Goal: Find specific page/section: Find specific page/section

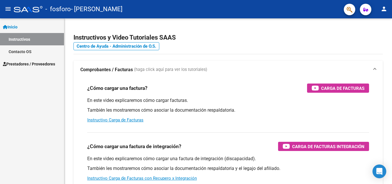
click at [385, 6] on button "person" at bounding box center [383, 8] width 11 height 11
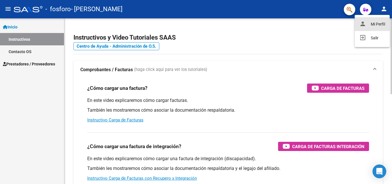
click at [371, 23] on button "person Mi Perfil" at bounding box center [372, 24] width 35 height 14
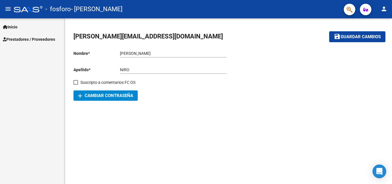
click at [52, 37] on span "Prestadores / Proveedores" at bounding box center [29, 39] width 52 height 6
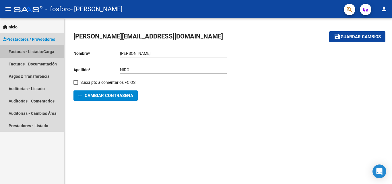
click at [46, 50] on link "Facturas - Listado/Carga" at bounding box center [32, 51] width 64 height 12
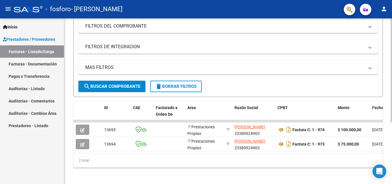
click at [390, 135] on div at bounding box center [390, 131] width 1 height 104
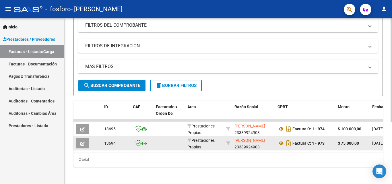
click at [343, 147] on datatable-body-cell "$ 75.000,00" at bounding box center [352, 143] width 34 height 14
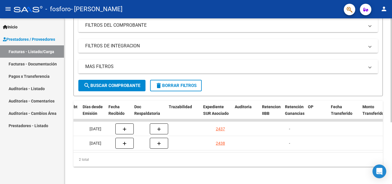
scroll to position [0, 311]
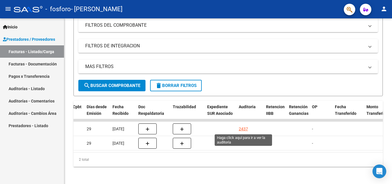
click at [241, 127] on div "2437" at bounding box center [243, 129] width 9 height 7
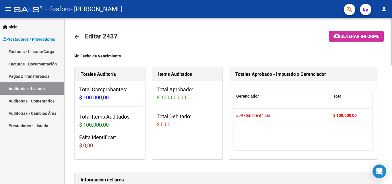
click at [392, 50] on div at bounding box center [390, 41] width 1 height 47
